Goal: Book appointment/travel/reservation

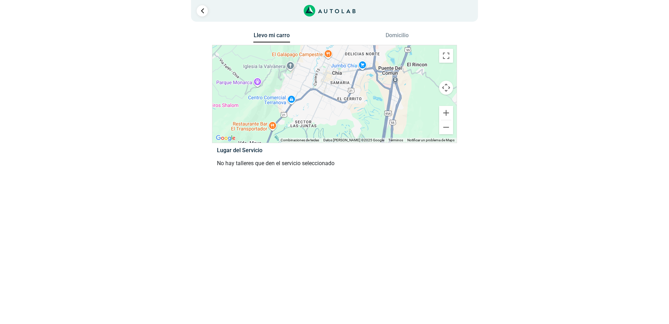
click at [241, 163] on p "No hay talleres que den el servicio seleccionado" at bounding box center [334, 163] width 235 height 8
click at [205, 9] on link "Ir al paso anterior" at bounding box center [202, 10] width 11 height 11
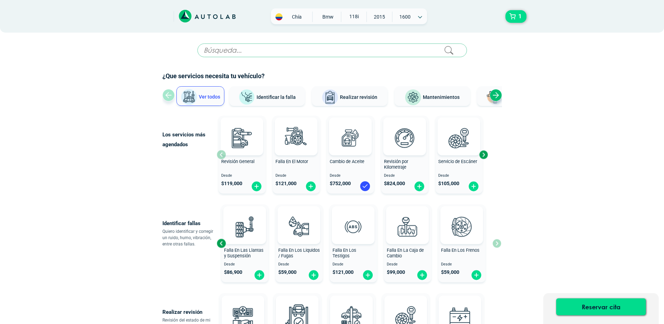
click at [292, 18] on span "Chía" at bounding box center [296, 16] width 25 height 7
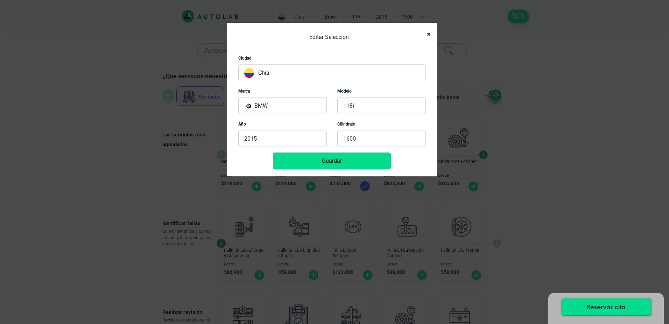
click at [273, 76] on p "Chía" at bounding box center [332, 72] width 188 height 17
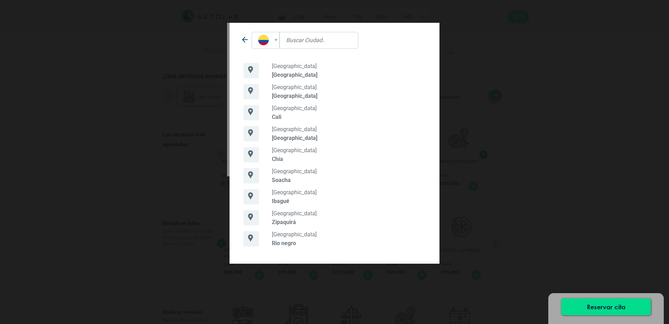
click at [272, 72] on p "[GEOGRAPHIC_DATA]" at bounding box center [349, 74] width 154 height 7
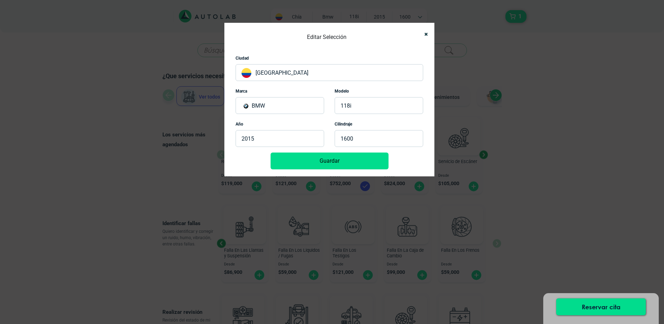
click at [345, 164] on button "Guardar" at bounding box center [330, 160] width 118 height 17
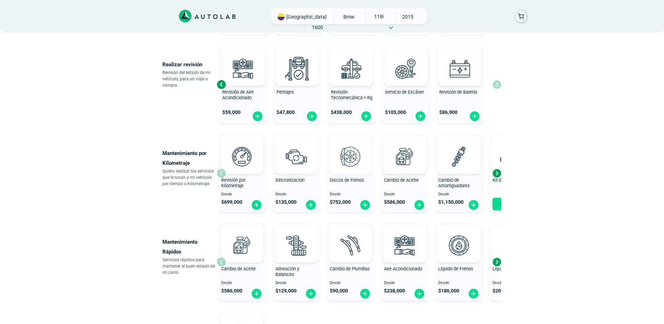
scroll to position [377, 0]
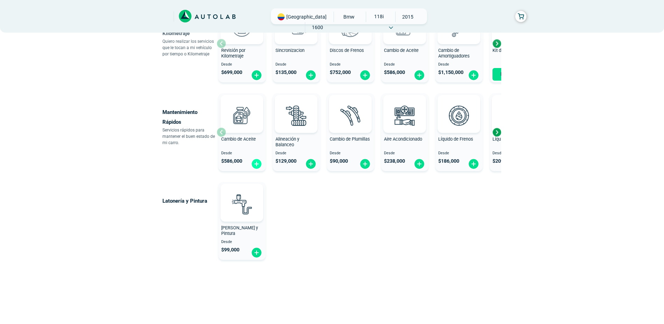
click at [257, 161] on img at bounding box center [256, 163] width 11 height 11
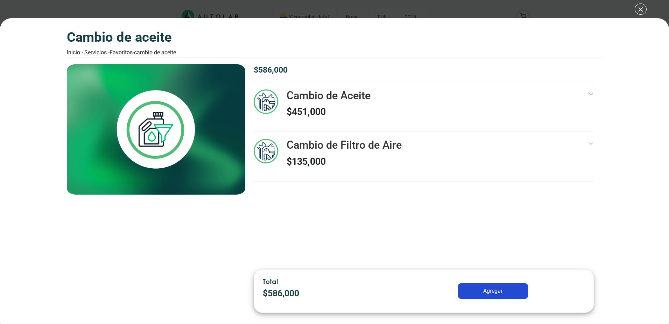
click at [499, 290] on button "Agregar" at bounding box center [493, 290] width 70 height 15
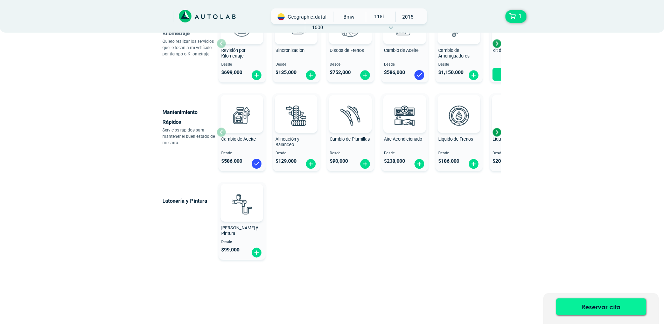
click at [616, 304] on button "Reservar cita" at bounding box center [601, 306] width 90 height 17
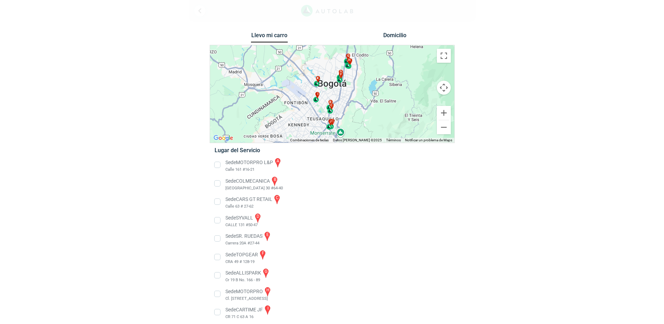
click at [444, 86] on button "Controles de visualización del mapa" at bounding box center [444, 88] width 14 height 14
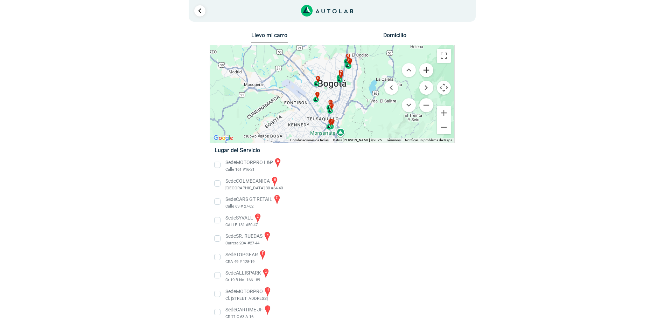
click at [429, 72] on button "Ampliar" at bounding box center [426, 70] width 14 height 14
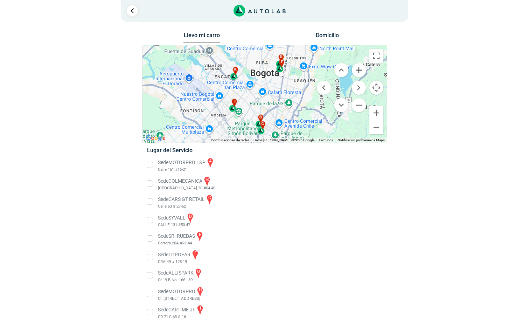
click at [359, 71] on button "Ampliar" at bounding box center [359, 70] width 14 height 14
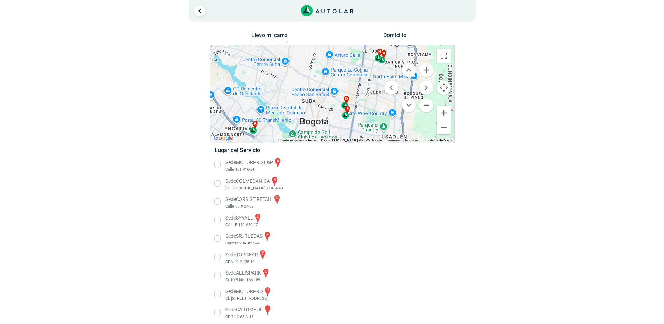
drag, startPoint x: 368, startPoint y: 60, endPoint x: 352, endPoint y: 130, distance: 72.0
click at [352, 130] on div "a b c d e f g" at bounding box center [332, 93] width 244 height 97
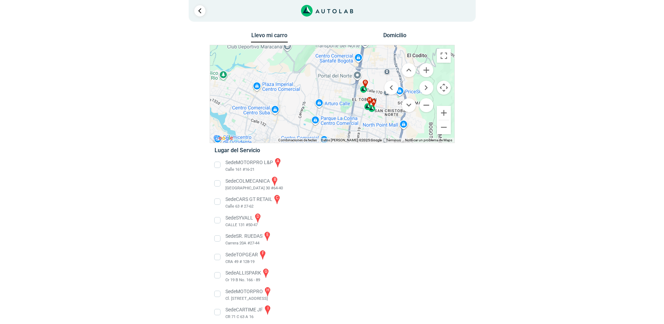
drag, startPoint x: 366, startPoint y: 59, endPoint x: 349, endPoint y: 123, distance: 65.9
click at [349, 123] on div "a b c d e f g" at bounding box center [332, 93] width 244 height 97
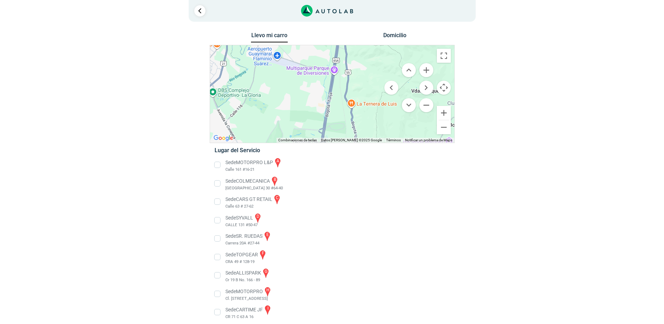
drag, startPoint x: 365, startPoint y: 58, endPoint x: 331, endPoint y: 148, distance: 96.1
click at [331, 148] on div "Llevo mi carro [GEOGRAPHIC_DATA] ← Mover a la izquierda → Mover a la derecha ↑ …" at bounding box center [332, 197] width 245 height 335
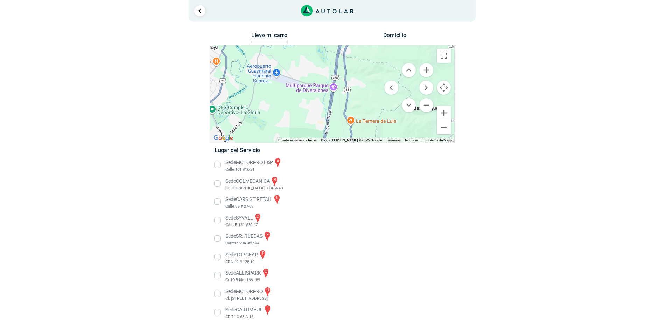
drag, startPoint x: 349, startPoint y: 73, endPoint x: 348, endPoint y: 89, distance: 16.1
click at [348, 89] on div "a b c d e f g" at bounding box center [332, 93] width 244 height 97
click at [429, 111] on button "Reducir" at bounding box center [426, 105] width 14 height 14
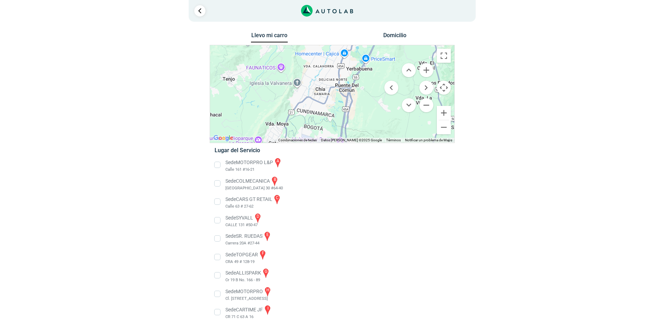
drag, startPoint x: 338, startPoint y: 67, endPoint x: 346, endPoint y: 120, distance: 53.8
click at [346, 120] on div "a b c d e f g" at bounding box center [332, 93] width 244 height 97
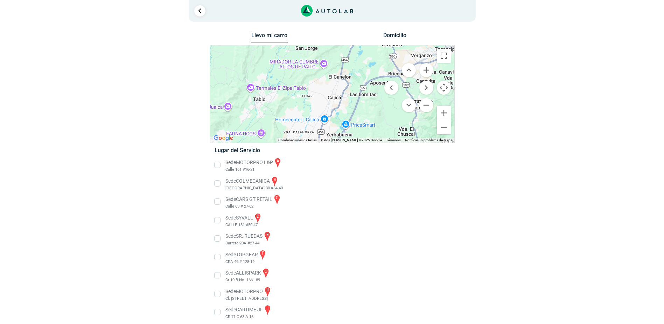
drag, startPoint x: 372, startPoint y: 83, endPoint x: 353, endPoint y: 137, distance: 57.7
click at [353, 137] on div "a b c d e f g" at bounding box center [332, 93] width 244 height 97
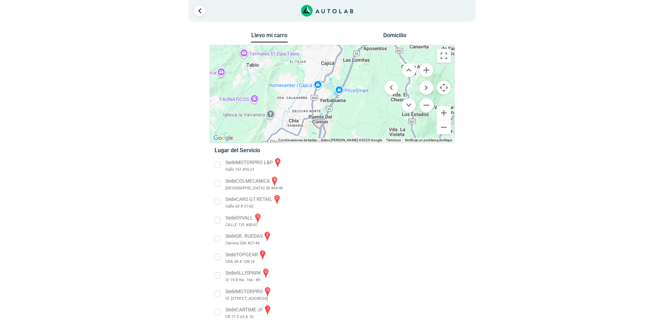
drag, startPoint x: 346, startPoint y: 69, endPoint x: 343, endPoint y: 21, distance: 47.7
click at [343, 21] on div "1 Llevo mi carro [GEOGRAPHIC_DATA] ← Mover a la izquierda → ↑ ↓ + - Fin" at bounding box center [332, 183] width 420 height 366
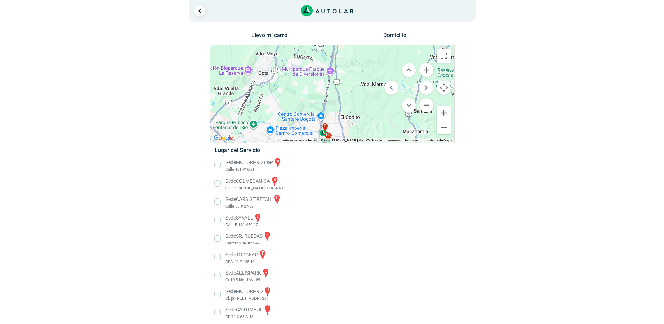
drag, startPoint x: 352, startPoint y: 103, endPoint x: 359, endPoint y: 36, distance: 66.9
click at [359, 36] on div "Llevo mi carro [GEOGRAPHIC_DATA] ← Mover a la izquierda → Mover a la derecha ↑ …" at bounding box center [332, 197] width 245 height 335
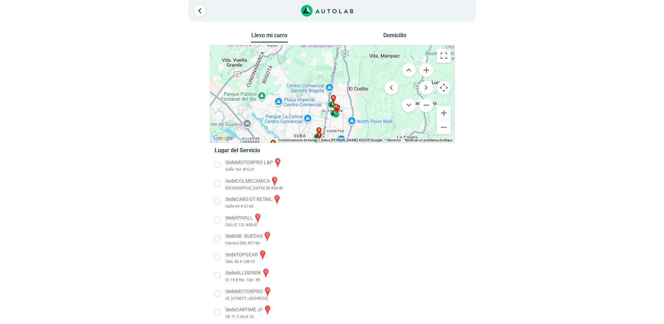
drag, startPoint x: 352, startPoint y: 115, endPoint x: 359, endPoint y: 95, distance: 21.4
click at [359, 95] on div "a b c d e f g" at bounding box center [332, 93] width 244 height 97
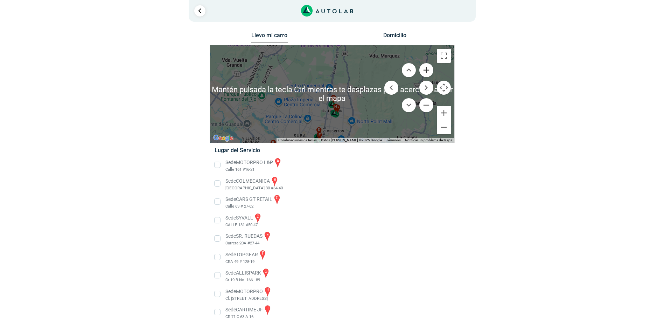
click at [422, 68] on button "Ampliar" at bounding box center [426, 70] width 14 height 14
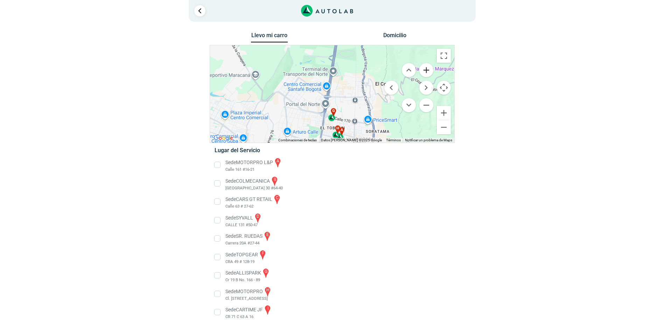
click at [423, 68] on button "Ampliar" at bounding box center [426, 70] width 14 height 14
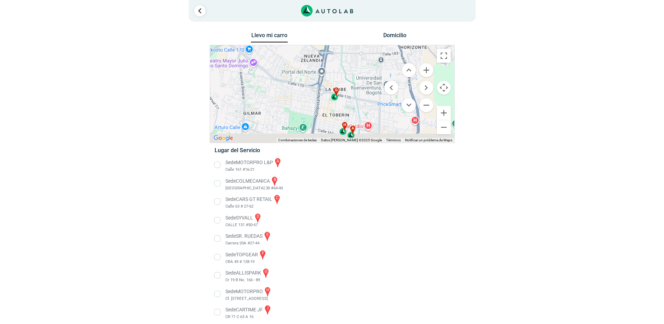
drag, startPoint x: 344, startPoint y: 120, endPoint x: 349, endPoint y: 64, distance: 55.9
click at [349, 64] on div "a b c d e f g" at bounding box center [332, 93] width 244 height 97
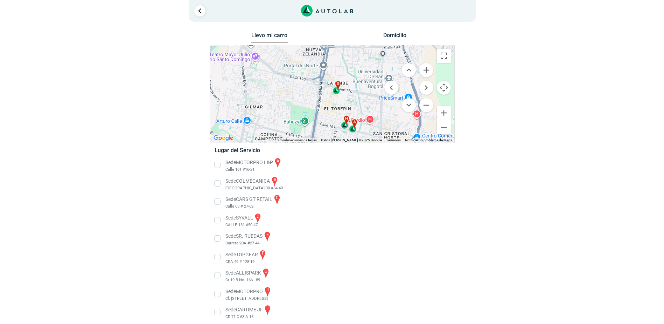
click at [335, 91] on div "g" at bounding box center [337, 87] width 8 height 13
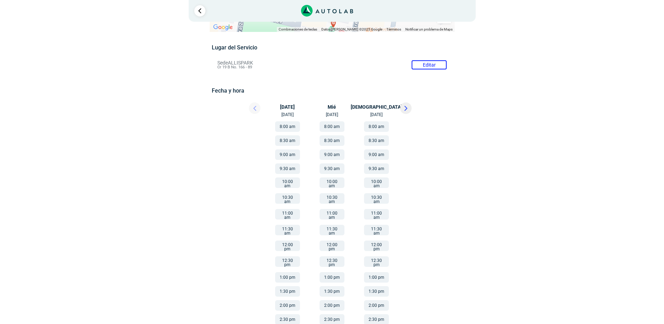
scroll to position [90, 0]
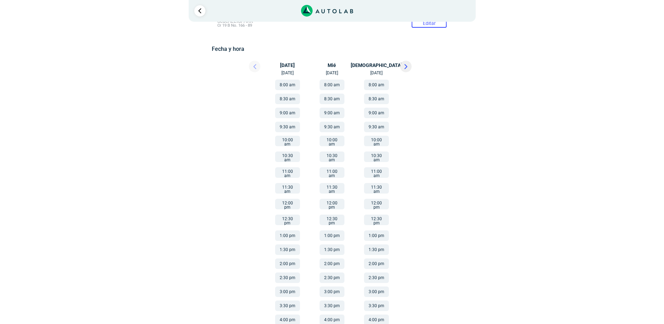
click at [294, 314] on button "4:00 pm" at bounding box center [287, 319] width 25 height 11
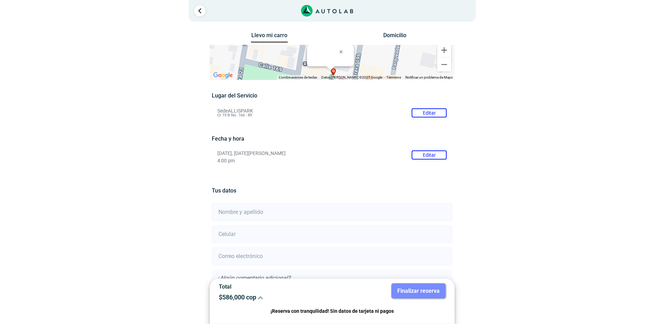
click at [392, 35] on button "Domicilio" at bounding box center [394, 37] width 37 height 10
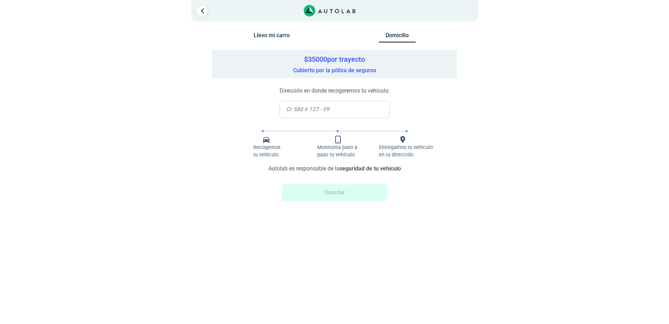
click at [260, 33] on button "Llevo mi carro" at bounding box center [272, 37] width 37 height 10
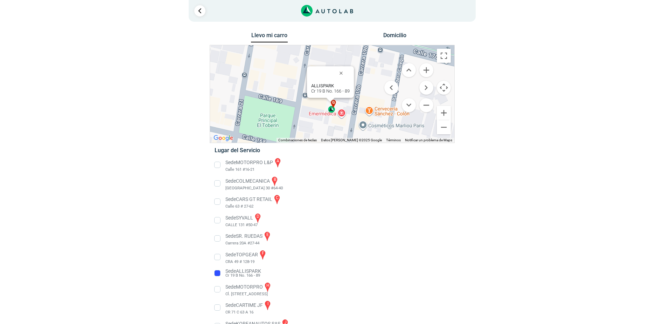
scroll to position [38, 0]
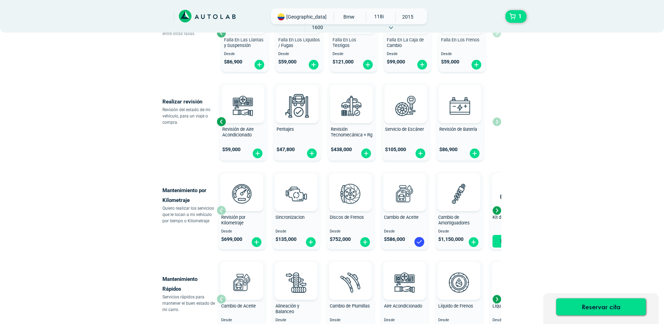
scroll to position [377, 0]
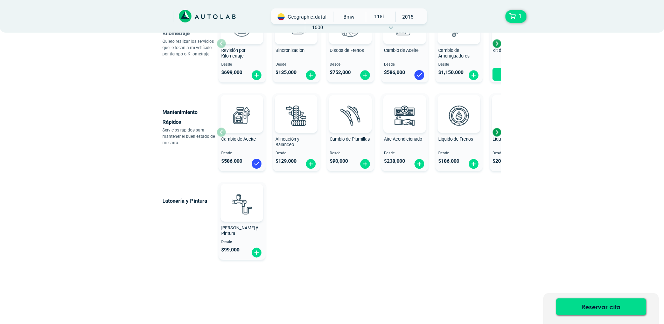
drag, startPoint x: 329, startPoint y: 230, endPoint x: 335, endPoint y: 230, distance: 5.6
click at [329, 230] on div "Latonería y Pintura Latoneria y Pintura Desde $ 99,000" at bounding box center [304, 220] width 285 height 83
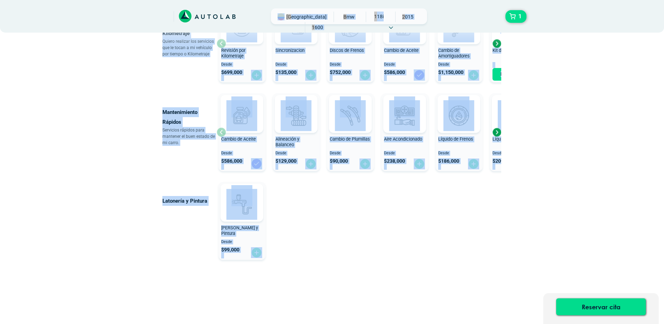
drag, startPoint x: 563, startPoint y: 260, endPoint x: 118, endPoint y: 7, distance: 511.8
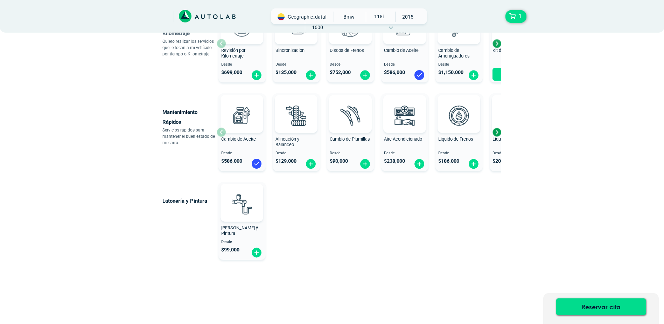
drag, startPoint x: 381, startPoint y: 236, endPoint x: 462, endPoint y: 253, distance: 82.6
click at [382, 236] on div "Latonería y Pintura Latoneria y Pintura Desde $ 99,000" at bounding box center [304, 220] width 285 height 83
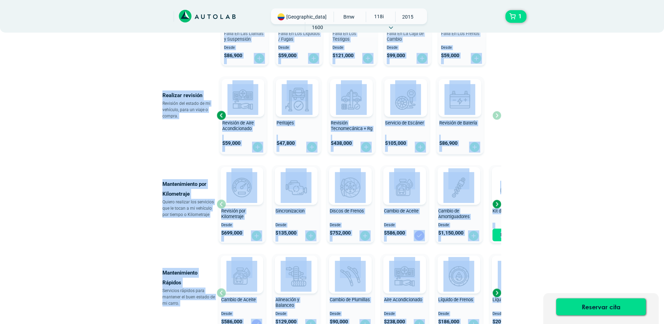
scroll to position [0, 0]
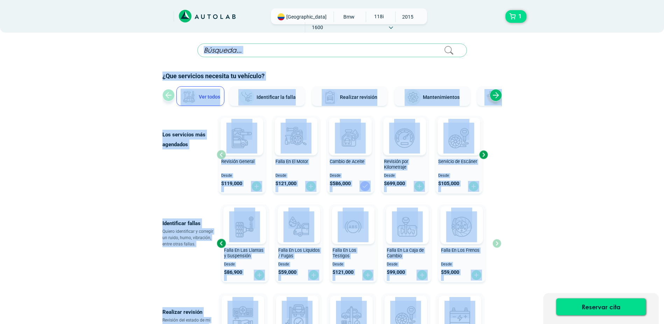
drag, startPoint x: 582, startPoint y: 276, endPoint x: 6, endPoint y: -36, distance: 655.1
